Goal: Task Accomplishment & Management: Use online tool/utility

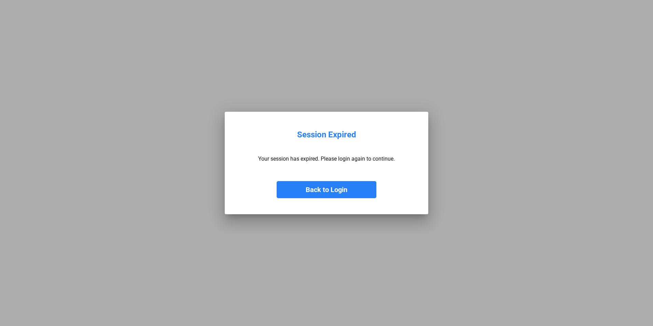
click at [324, 191] on button "Back to Login" at bounding box center [327, 189] width 100 height 17
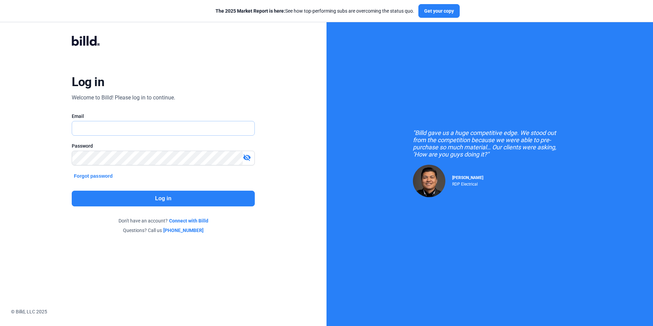
type input "[PERSON_NAME][EMAIL_ADDRESS][DOMAIN_NAME]"
click at [158, 198] on button "Log in" at bounding box center [163, 199] width 183 height 16
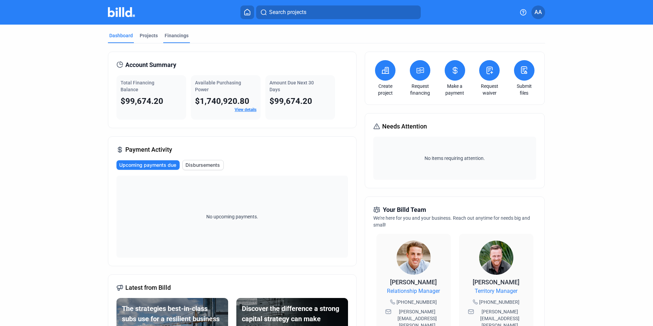
click at [169, 37] on div "Financings" at bounding box center [177, 35] width 24 height 7
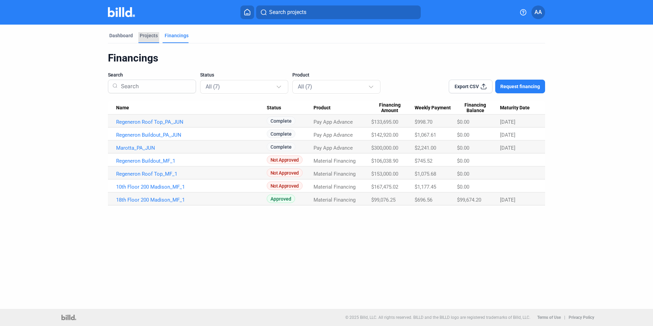
click at [148, 34] on div "Projects" at bounding box center [149, 35] width 18 height 7
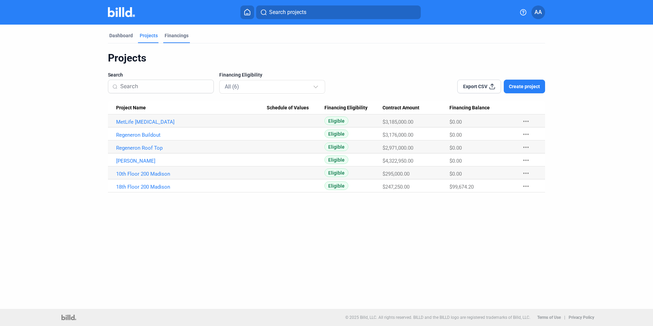
click at [170, 34] on div "Financings" at bounding box center [177, 35] width 24 height 7
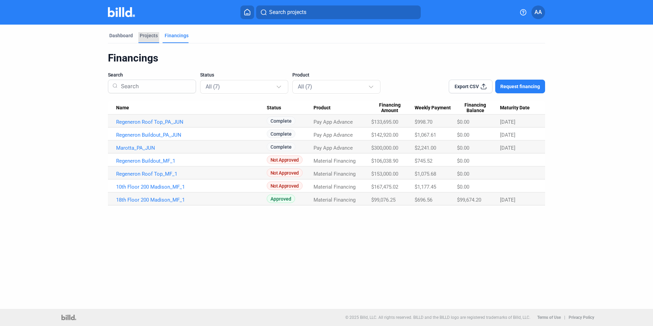
click at [152, 34] on div "Projects" at bounding box center [149, 35] width 18 height 7
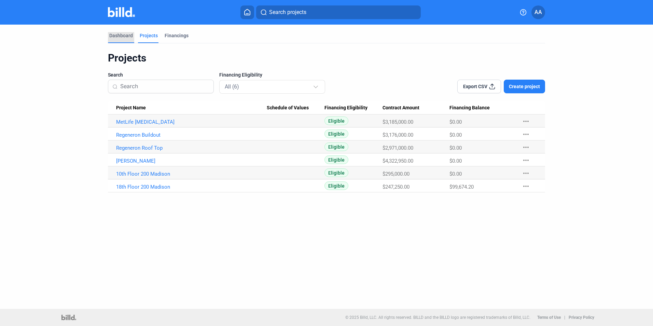
click at [122, 37] on div "Dashboard" at bounding box center [121, 35] width 24 height 7
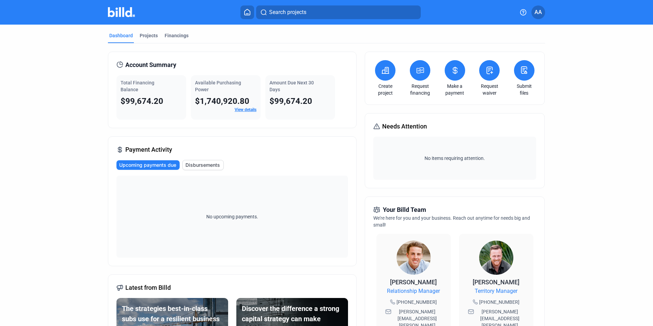
click at [457, 71] on icon at bounding box center [455, 70] width 9 height 8
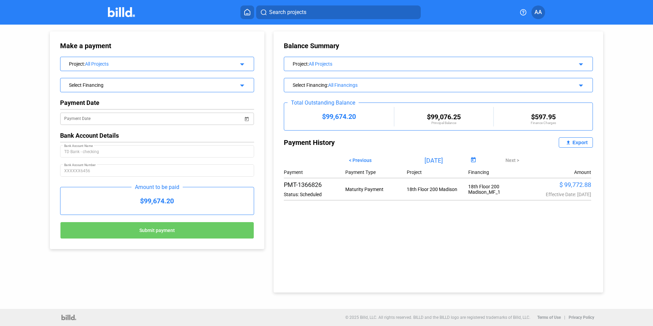
click at [245, 116] on span "Open calendar" at bounding box center [247, 115] width 16 height 16
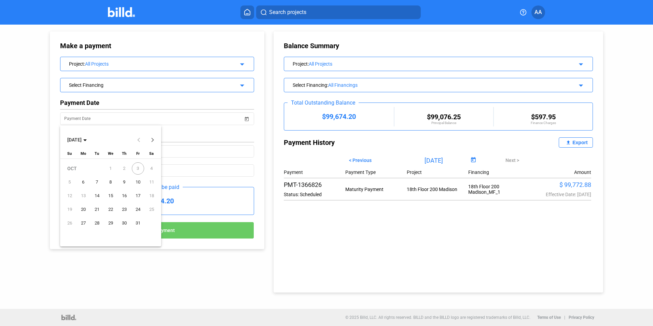
click at [134, 167] on span "3" at bounding box center [138, 168] width 12 height 12
click at [82, 182] on span "6" at bounding box center [83, 182] width 12 height 12
type input "[DATE]"
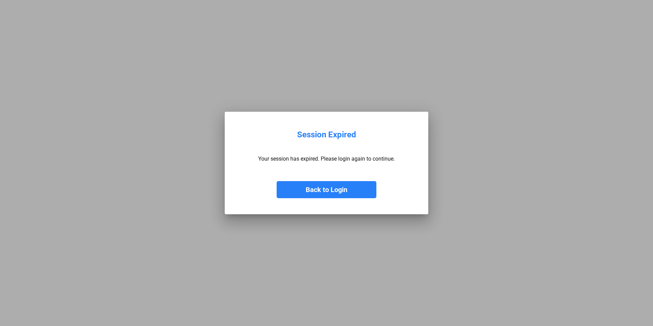
click at [324, 190] on button "Back to Login" at bounding box center [327, 189] width 100 height 17
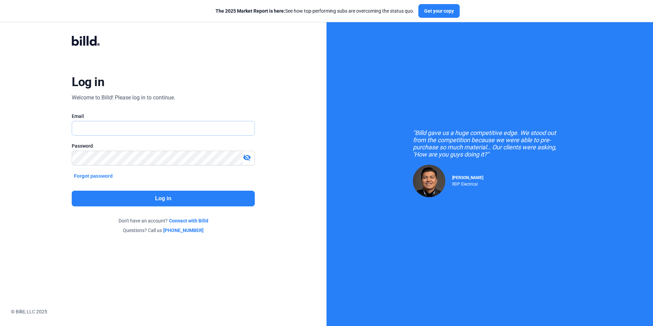
type input "[PERSON_NAME][EMAIL_ADDRESS][DOMAIN_NAME]"
click at [202, 200] on button "Log in" at bounding box center [163, 199] width 183 height 16
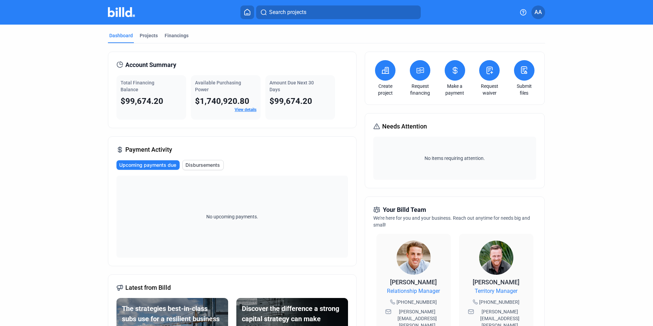
click at [451, 67] on icon at bounding box center [455, 70] width 9 height 8
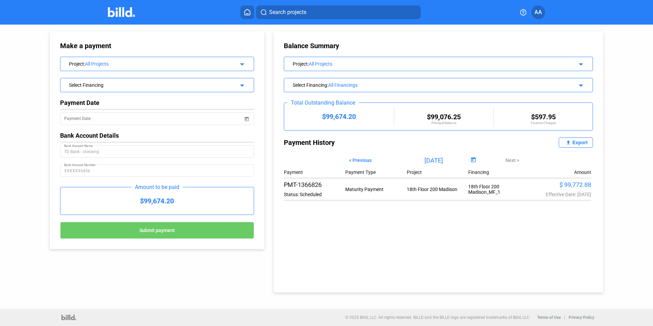
click at [161, 235] on button "Submit payment" at bounding box center [157, 230] width 194 height 17
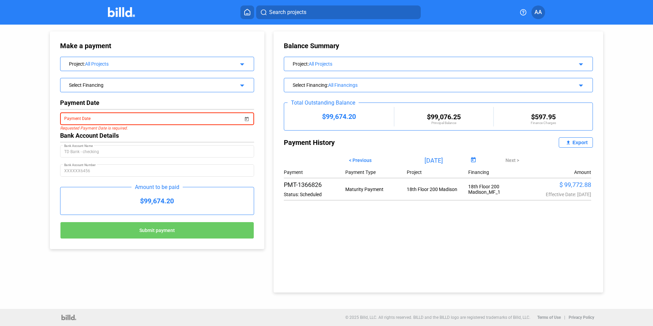
click at [246, 119] on span "Open calendar" at bounding box center [247, 115] width 16 height 16
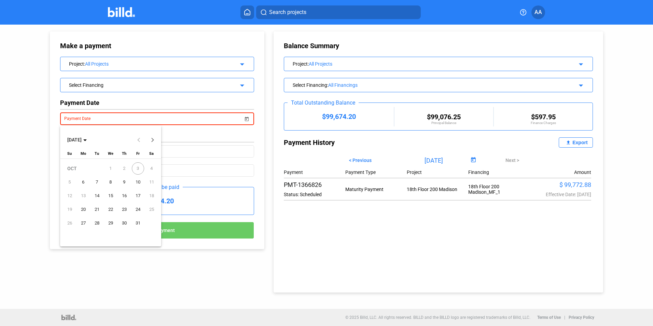
click at [85, 182] on span "6" at bounding box center [83, 182] width 12 height 12
type input "[DATE]"
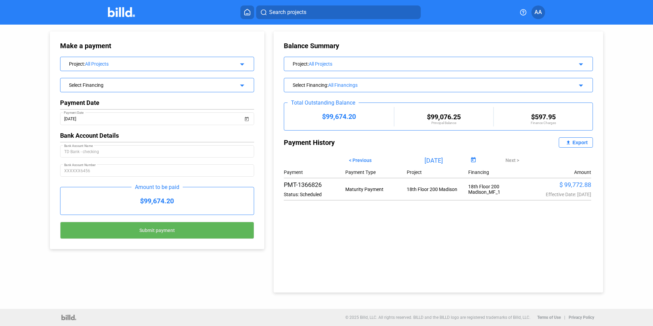
click at [155, 229] on span "Submit payment" at bounding box center [157, 230] width 36 height 5
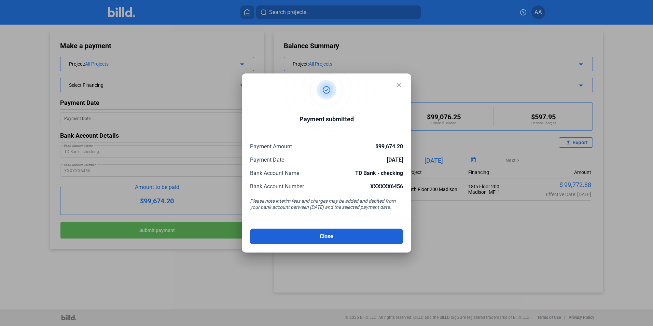
click at [318, 236] on button "Close" at bounding box center [326, 236] width 153 height 16
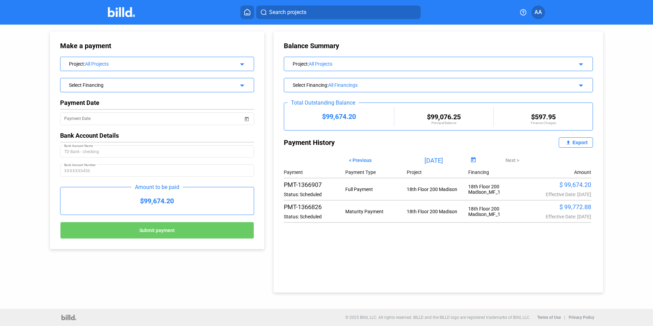
click at [372, 190] on div "Full Payment" at bounding box center [375, 188] width 61 height 5
click at [574, 218] on div "Effective Date: [DATE]" at bounding box center [560, 216] width 61 height 5
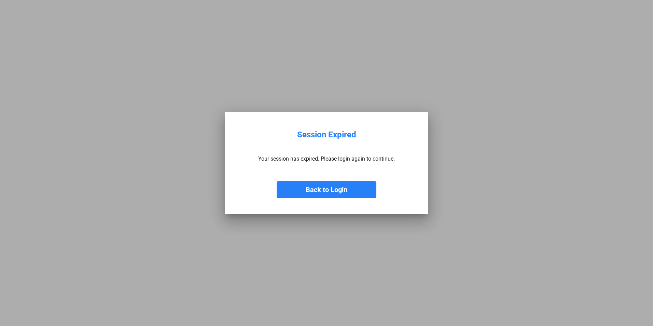
click at [331, 193] on button "Back to Login" at bounding box center [327, 189] width 100 height 17
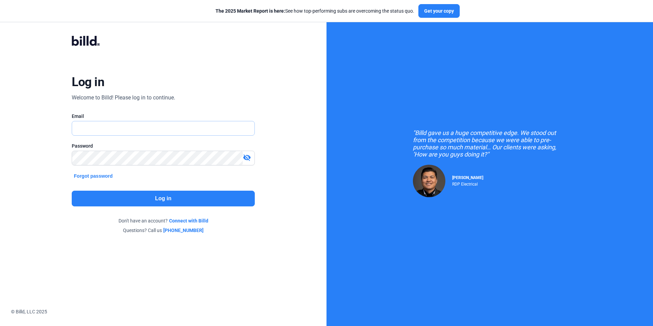
type input "[PERSON_NAME][EMAIL_ADDRESS][DOMAIN_NAME]"
click at [165, 200] on button "Log in" at bounding box center [163, 199] width 183 height 16
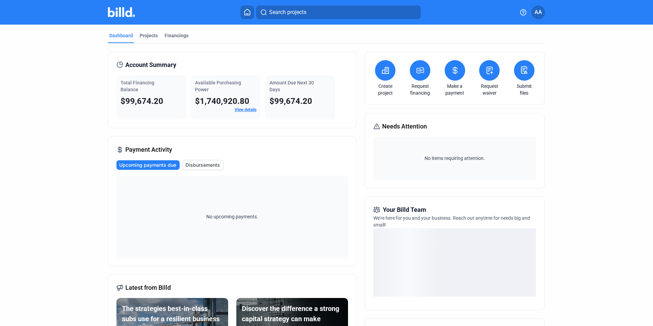
click at [453, 75] on button at bounding box center [455, 70] width 20 height 20
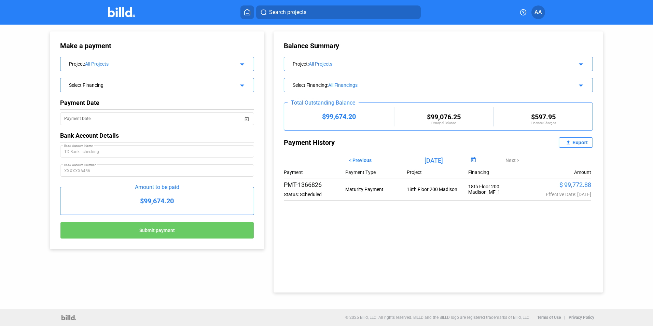
click at [381, 193] on div "PMT-1366826 Status: Scheduled Maturity Payment 18th Floor 200 Madison 18th Floo…" at bounding box center [437, 189] width 307 height 16
